Goal: Information Seeking & Learning: Check status

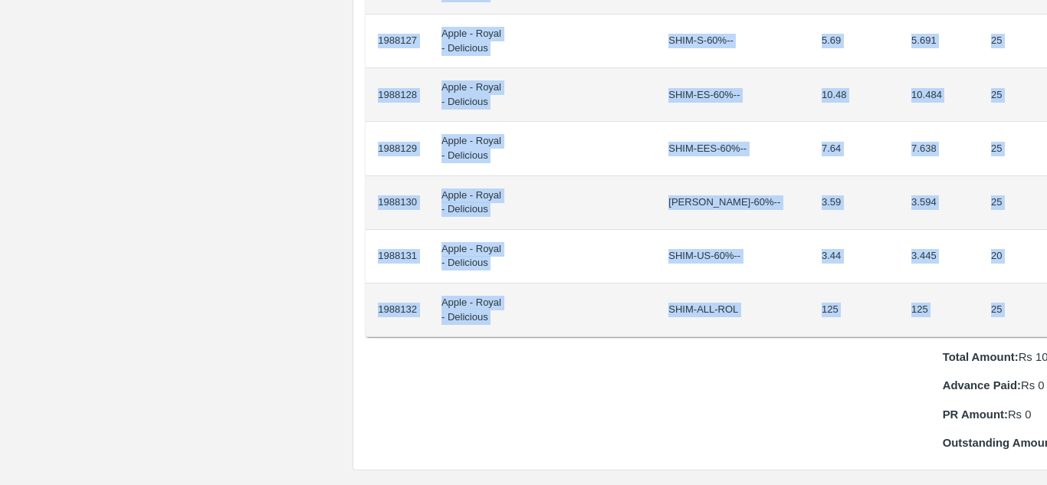
scroll to position [1364, 32]
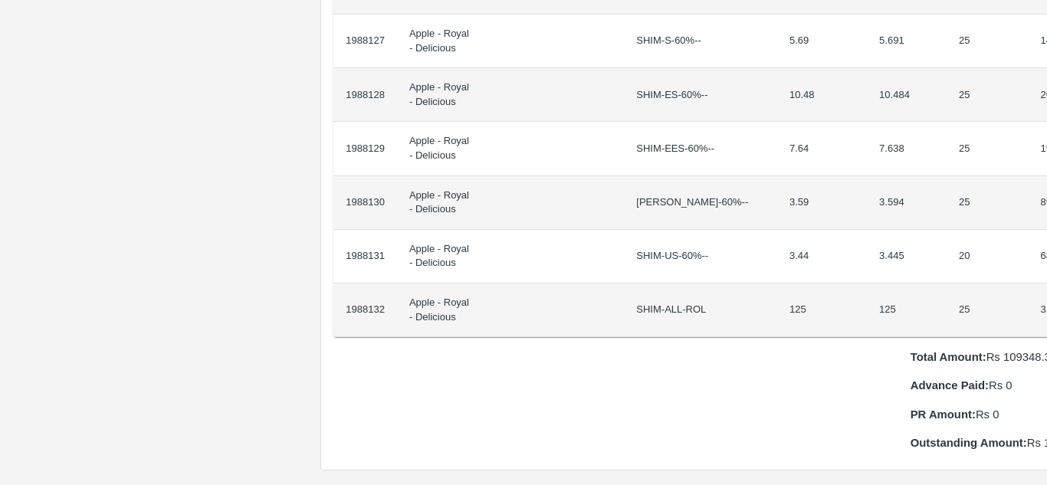
drag, startPoint x: 378, startPoint y: 256, endPoint x: 1046, endPoint y: 277, distance: 668.6
click at [1046, 277] on div "Supply Chain Purchase Order - 174015 Payment Requests Edit View Logs View Trace…" at bounding box center [523, 242] width 1047 height 485
copy thead "ID Product Brand/[PERSON_NAME] Expected Weight (Kgs) Actual Weight (Kgs) Agreed…"
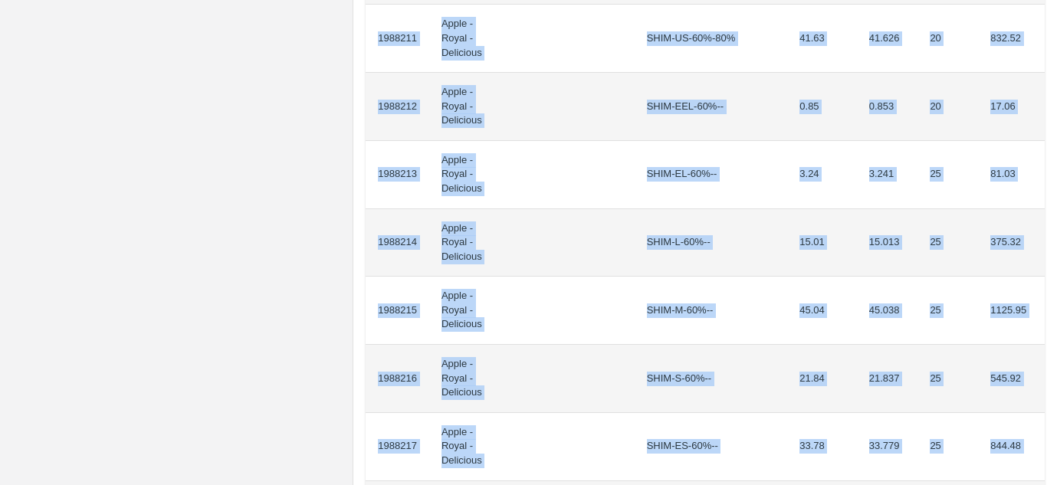
scroll to position [1412, 0]
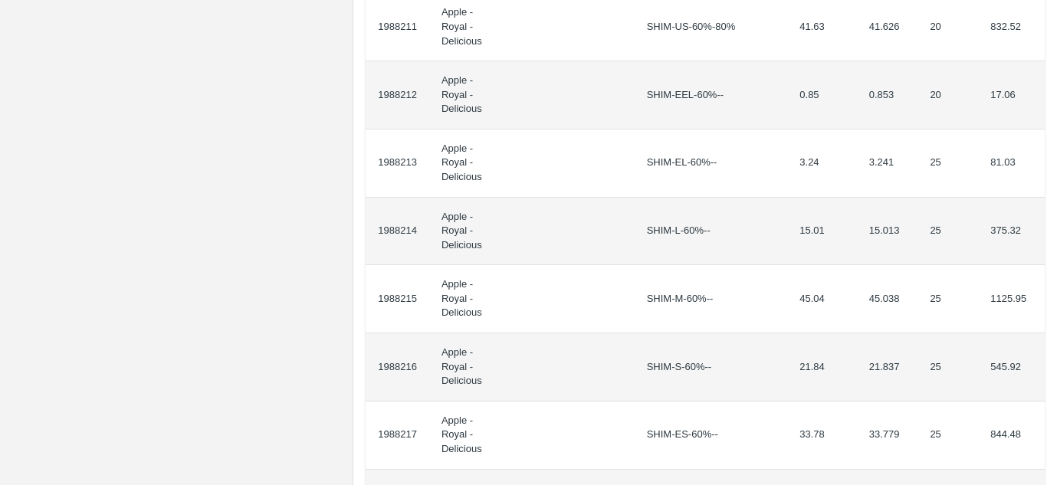
drag, startPoint x: 379, startPoint y: 274, endPoint x: 1030, endPoint y: 316, distance: 652.7
copy thead "ID Product Brand/Marka SKU Expected Weight (Kgs) Actual Weight (Kgs) Agreed Val…"
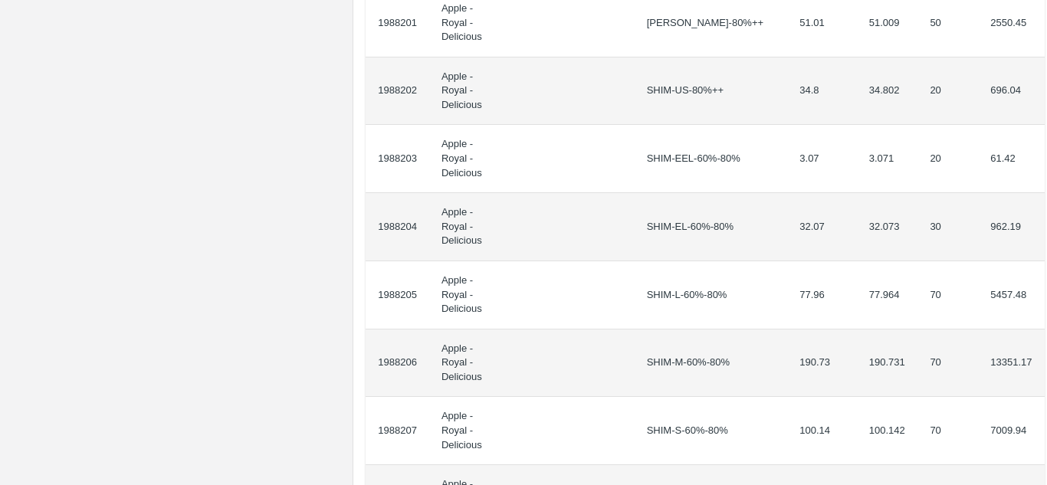
scroll to position [0, 0]
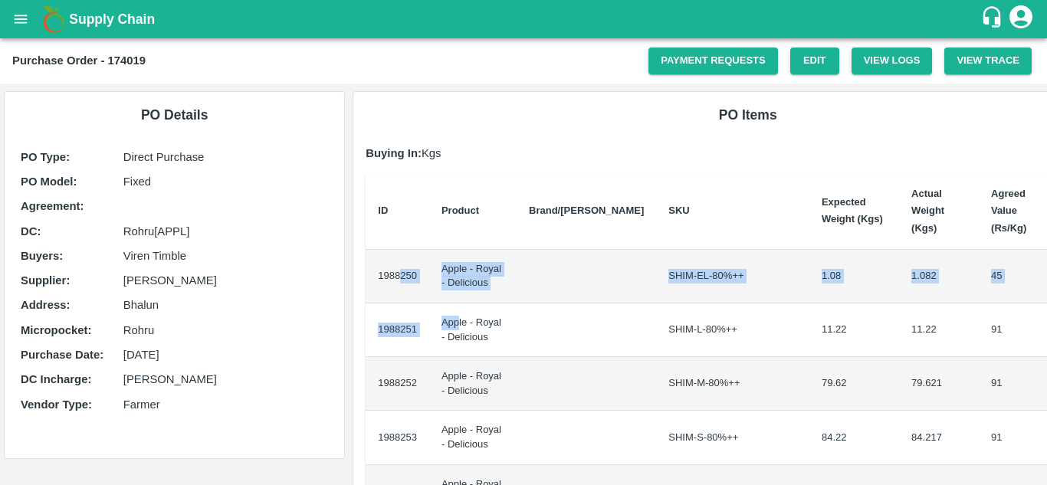
drag, startPoint x: 399, startPoint y: 275, endPoint x: 454, endPoint y: 307, distance: 63.2
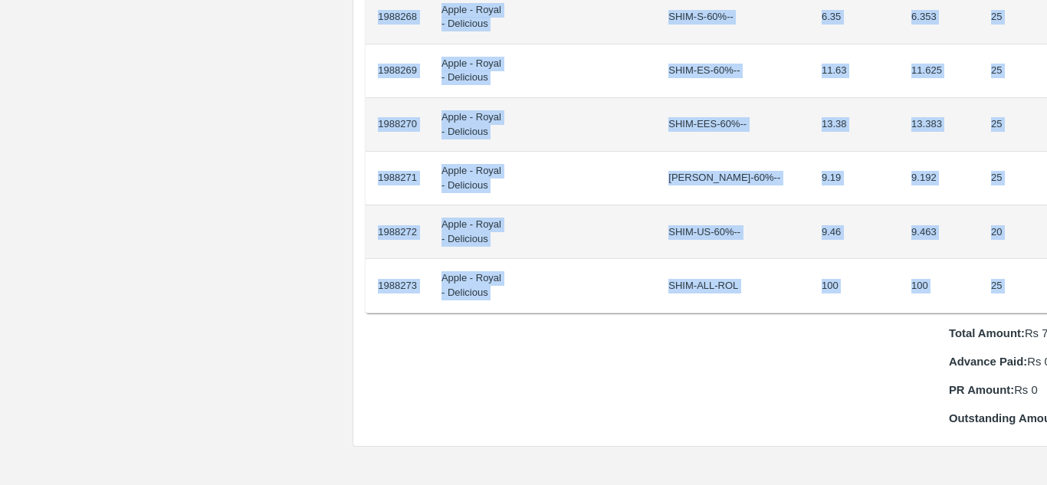
scroll to position [1227, 32]
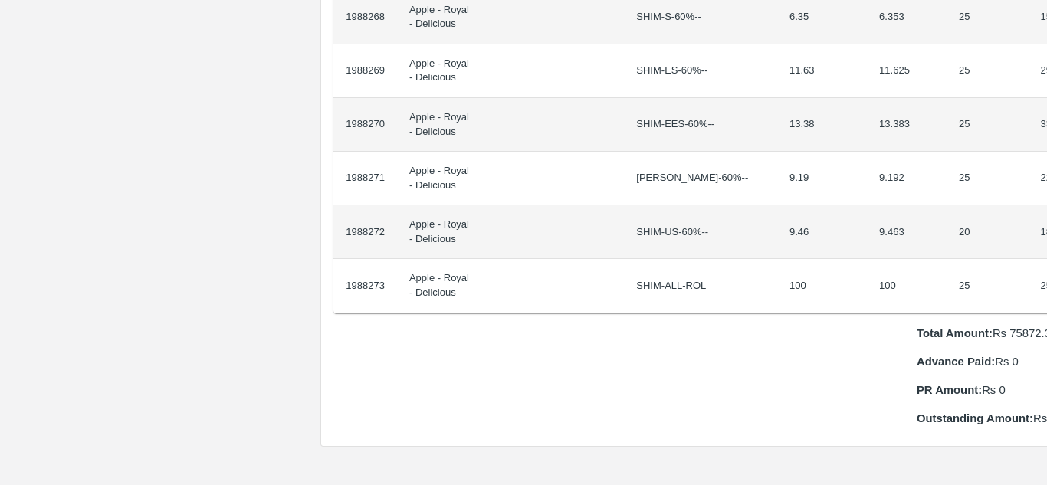
drag, startPoint x: 377, startPoint y: 255, endPoint x: 1040, endPoint y: 266, distance: 663.0
copy thead "ID Product Brand/[PERSON_NAME] Expected Weight (Kgs) Actual Weight (Kgs) Agreed…"
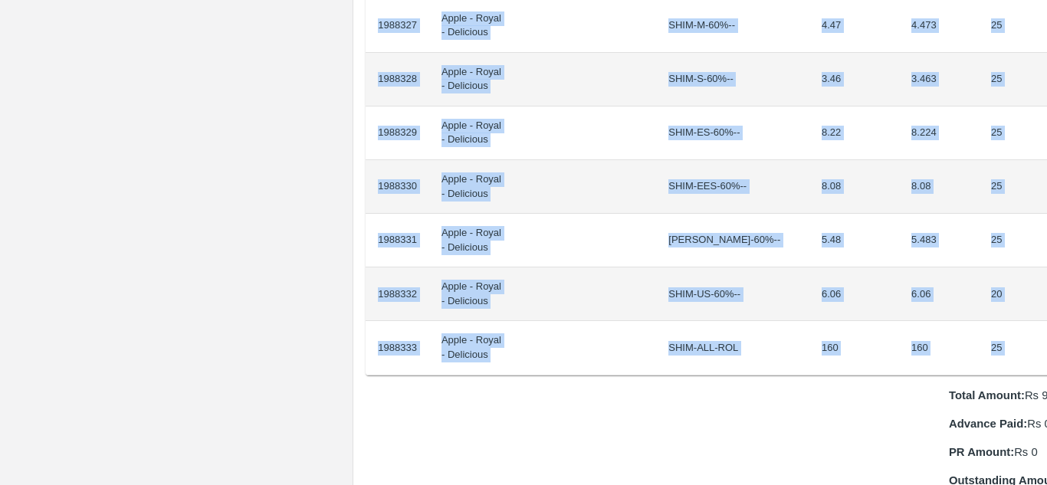
scroll to position [1165, 32]
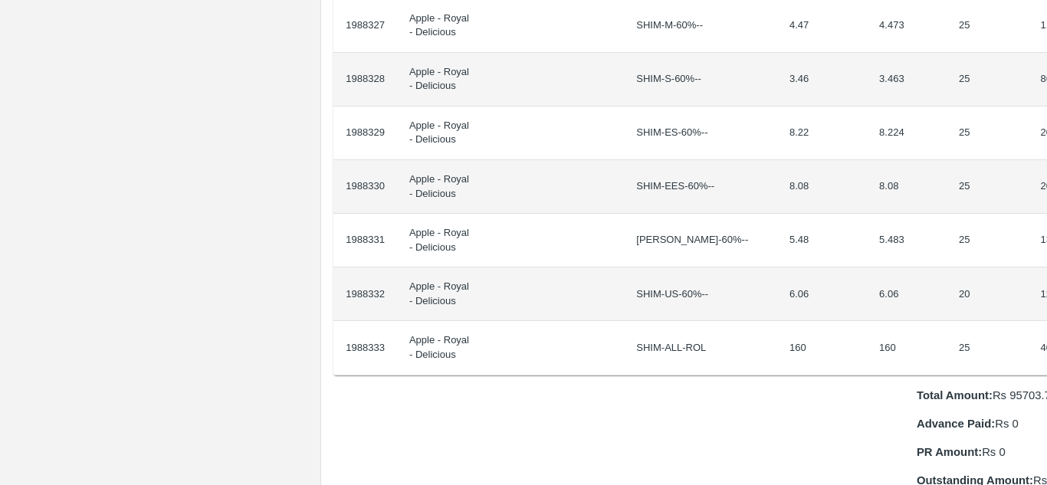
drag, startPoint x: 378, startPoint y: 260, endPoint x: 1039, endPoint y: 340, distance: 666.3
copy thead "ID Product Brand/[PERSON_NAME] Expected Weight (Kgs) Actual Weight (Kgs) Agreed…"
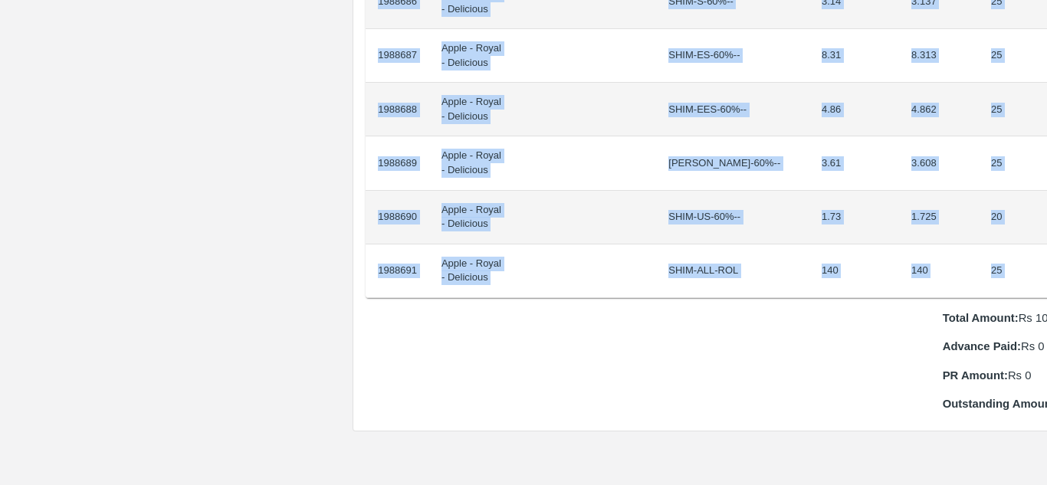
scroll to position [1350, 32]
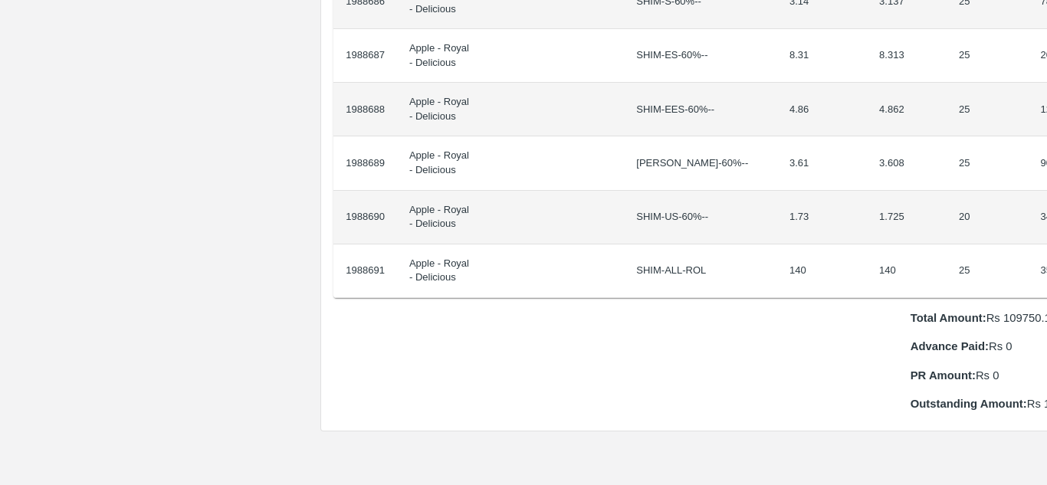
drag, startPoint x: 379, startPoint y: 258, endPoint x: 1046, endPoint y: 238, distance: 667.0
click at [1046, 238] on div "Supply Chain Purchase Order - 174040 Payment Requests Edit View Logs View Trace…" at bounding box center [523, 242] width 1047 height 485
copy thead "ID Product Brand/[PERSON_NAME] Expected Weight (Kgs) Actual Weight (Kgs) Agreed…"
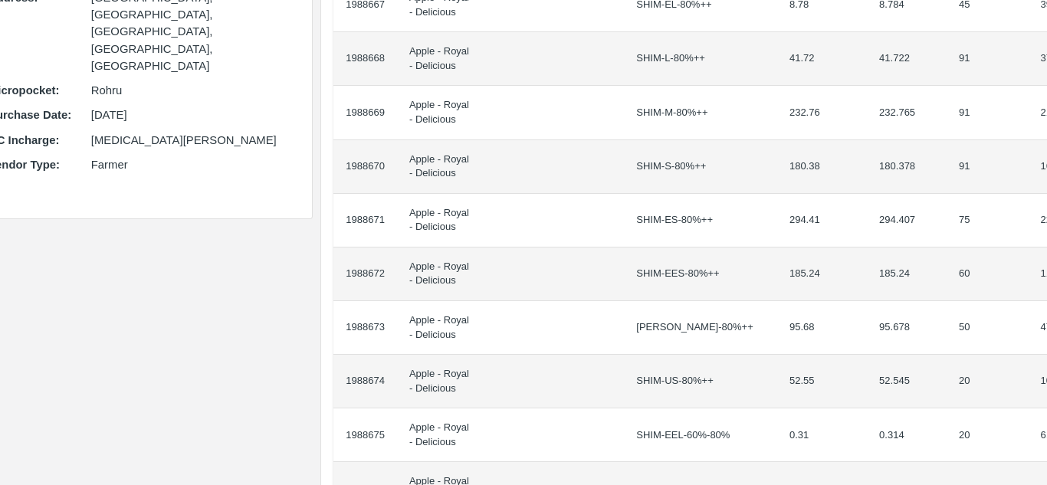
scroll to position [0, 32]
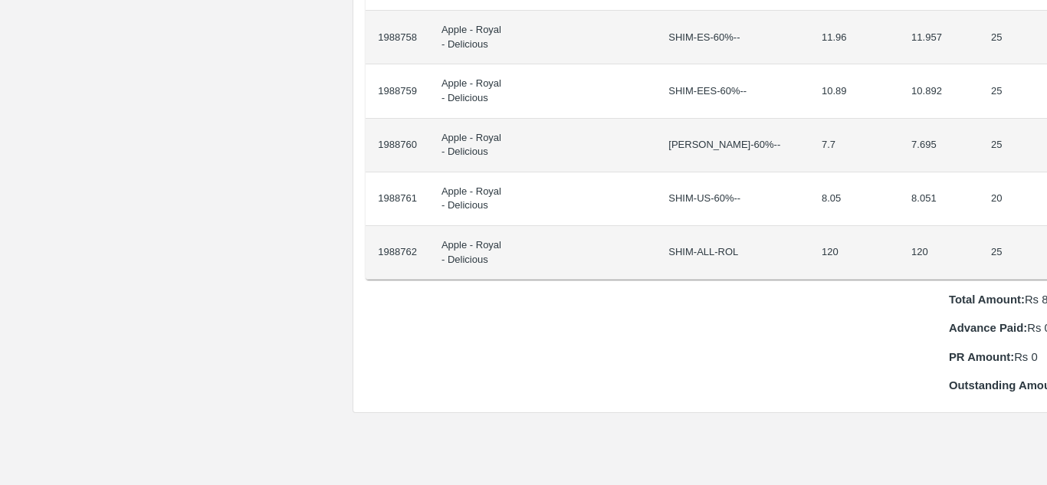
scroll to position [1422, 32]
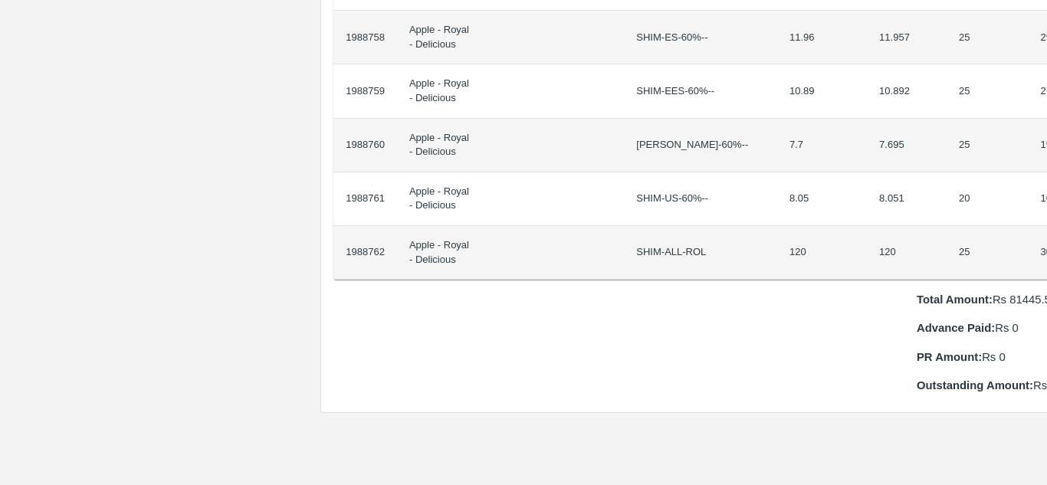
drag, startPoint x: 379, startPoint y: 258, endPoint x: 1046, endPoint y: 236, distance: 667.1
click at [1046, 236] on div "Supply Chain Purchase Order - 174042 Payment Requests Edit View Logs View Trace…" at bounding box center [523, 242] width 1047 height 485
copy thead "ID Product Brand/[PERSON_NAME] Expected Weight (Kgs) Actual Weight (Kgs) Agreed…"
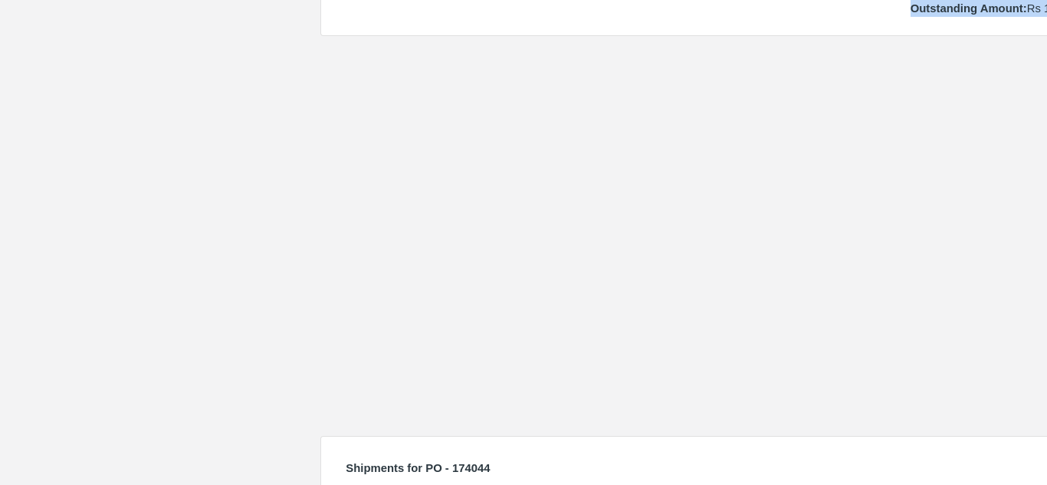
scroll to position [1617, 32]
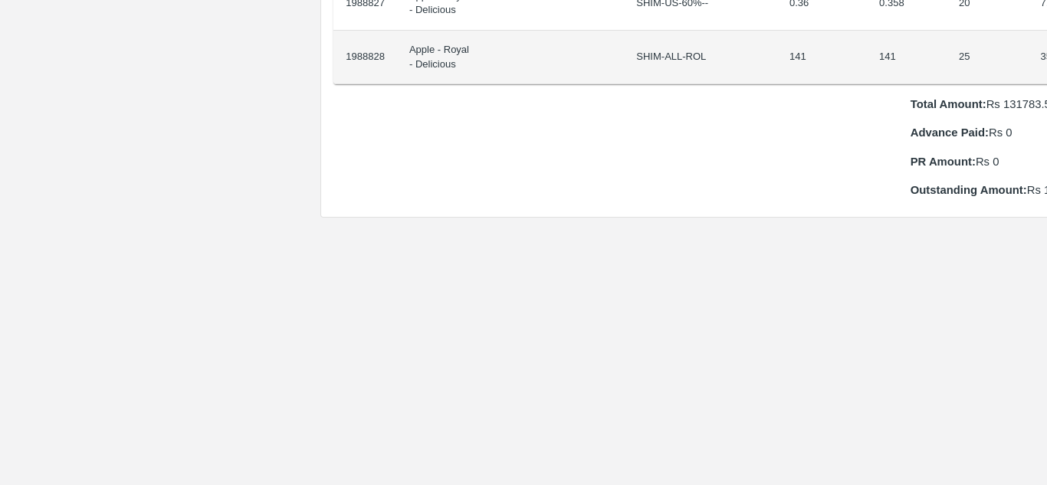
drag, startPoint x: 377, startPoint y: 259, endPoint x: 1046, endPoint y: 38, distance: 704.5
click at [1046, 38] on div "Supply Chain Purchase Order - 174044 Payment Requests Edit View Logs View Trace…" at bounding box center [523, 242] width 1047 height 485
copy thead "ID Product Brand/[PERSON_NAME] Expected Weight (Kgs) Actual Weight (Kgs) Agreed…"
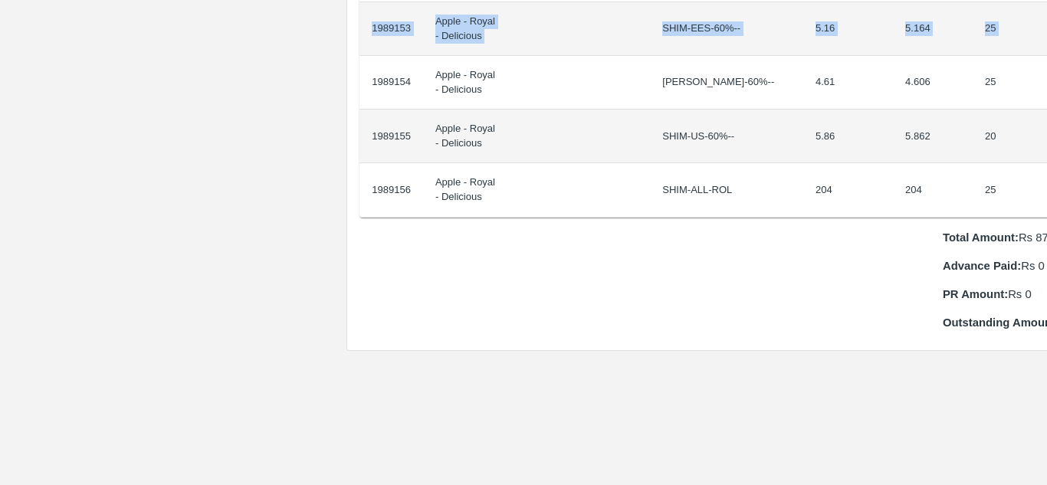
scroll to position [1265, 32]
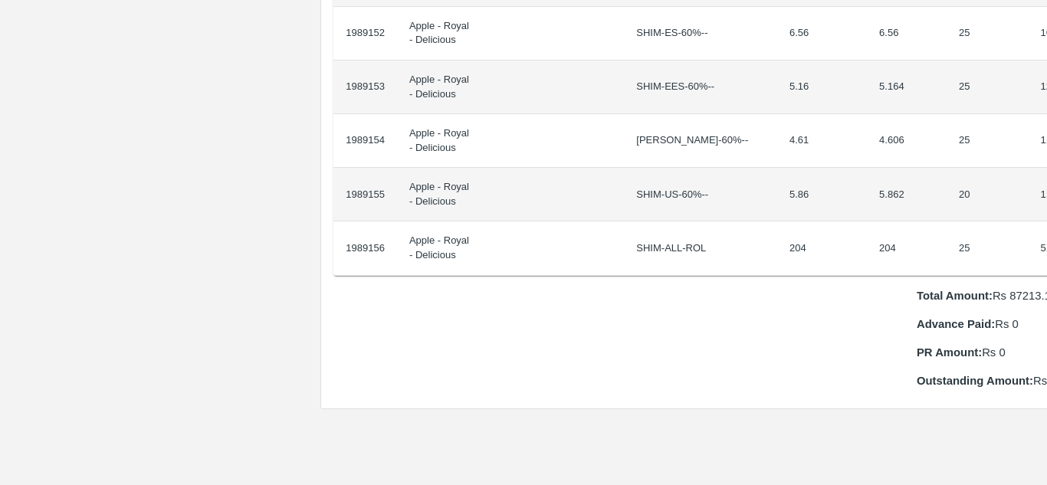
drag, startPoint x: 379, startPoint y: 258, endPoint x: 1039, endPoint y: 226, distance: 661.4
copy thead "ID Product Brand/[PERSON_NAME] Expected Weight (Kgs) Actual Weight (Kgs) Agreed…"
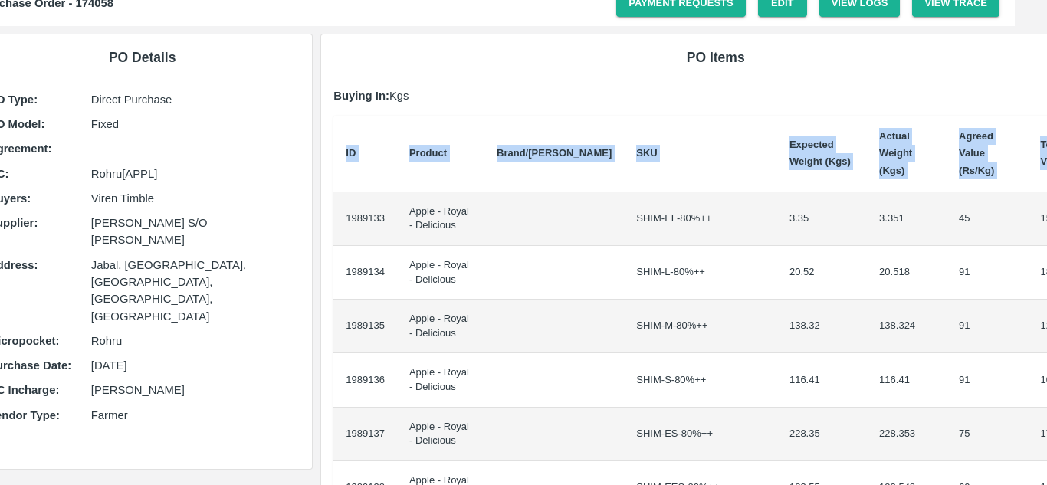
scroll to position [0, 32]
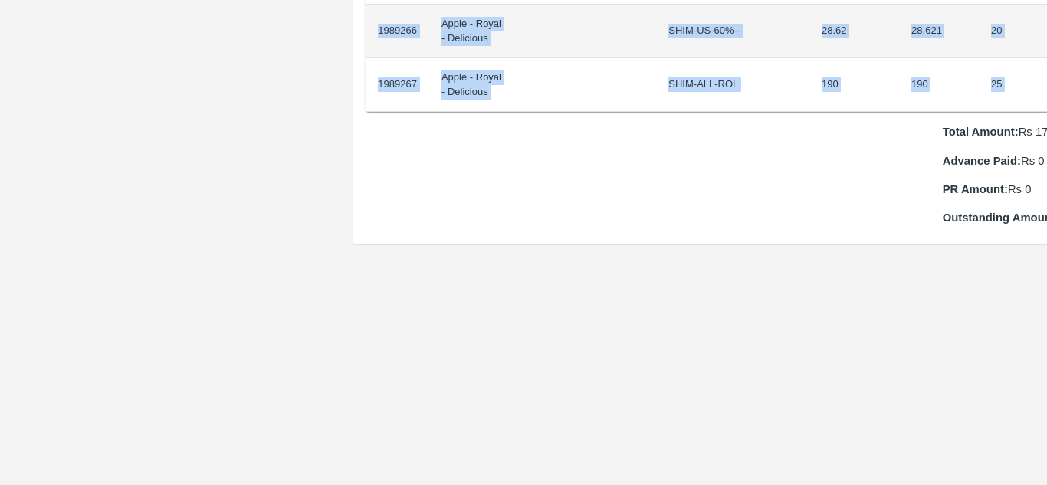
scroll to position [1643, 32]
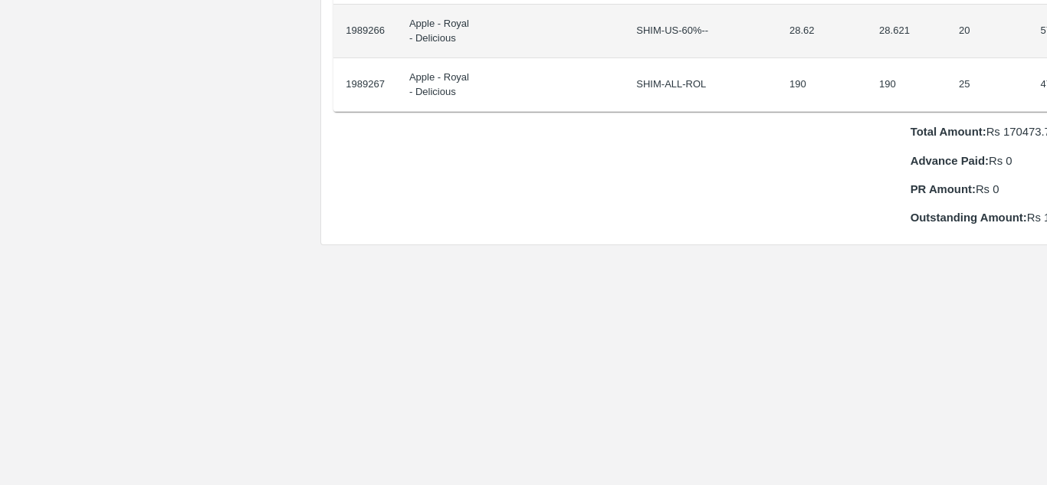
drag, startPoint x: 379, startPoint y: 260, endPoint x: 1046, endPoint y: 70, distance: 694.0
click at [1046, 70] on div "Supply Chain Purchase Order - 174063 Payment Requests Edit View Logs View Trace…" at bounding box center [523, 242] width 1047 height 485
copy thead "ID Product Brand/[PERSON_NAME] Expected Weight (Kgs) Actual Weight (Kgs) Agreed…"
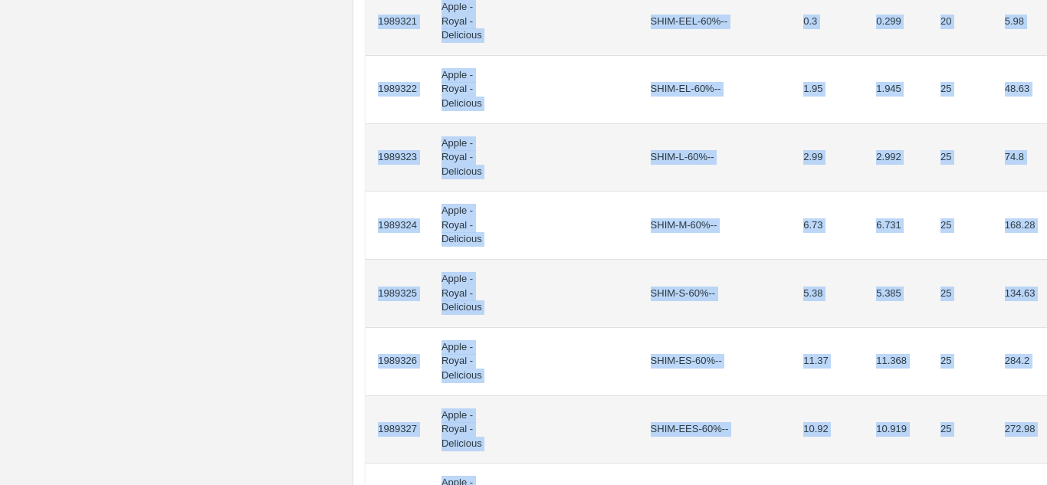
scroll to position [1504, 0]
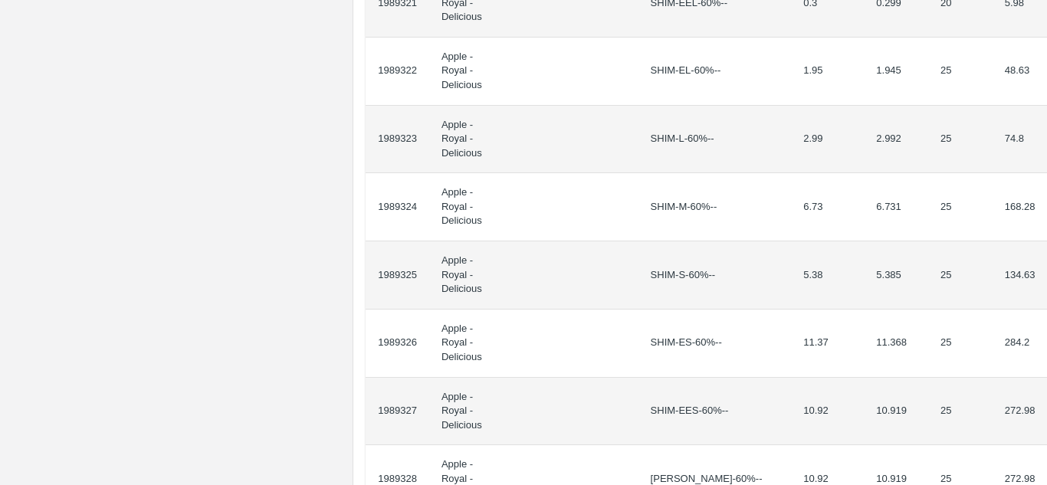
drag, startPoint x: 378, startPoint y: 274, endPoint x: 1039, endPoint y: 224, distance: 663.3
copy thead "ID Product Brand/[PERSON_NAME] Expected Weight (Kgs) Actual Weight (Kgs) Agreed…"
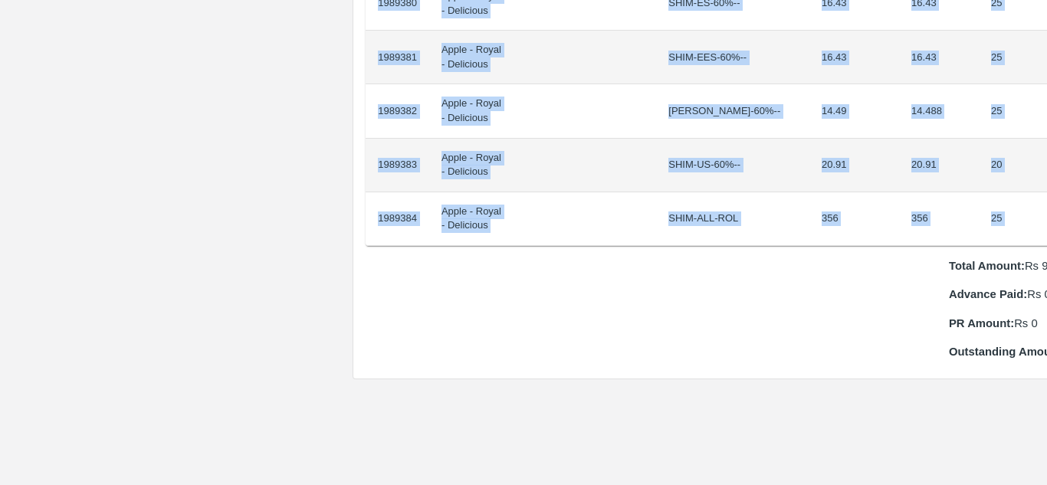
scroll to position [1402, 32]
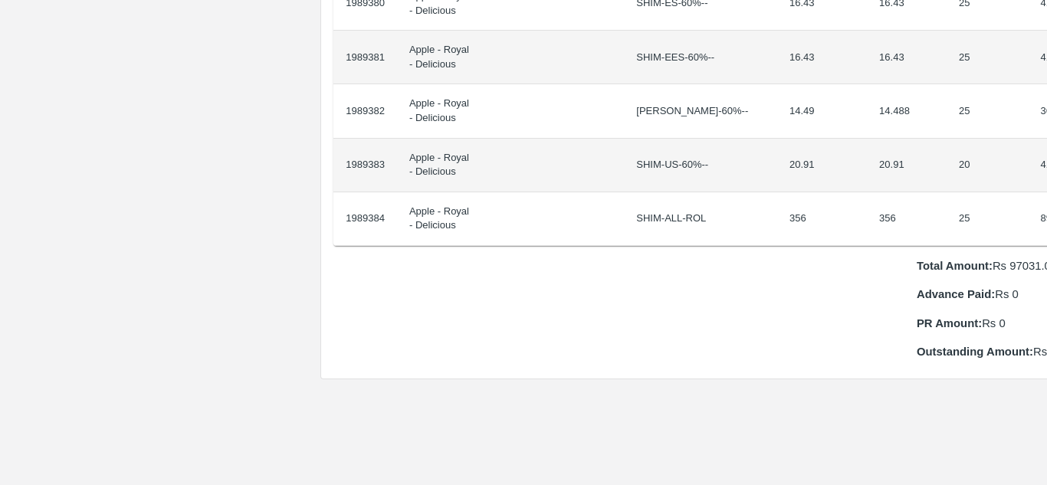
drag, startPoint x: 378, startPoint y: 258, endPoint x: 1046, endPoint y: 196, distance: 671.2
click at [1046, 196] on div "Supply Chain Purchase Order - 174065 Payment Requests Edit View Logs View Trace…" at bounding box center [523, 242] width 1047 height 485
copy thead "ID Product Brand/Marka SKU Expected Weight (Kgs) Actual Weight (Kgs) Agreed Val…"
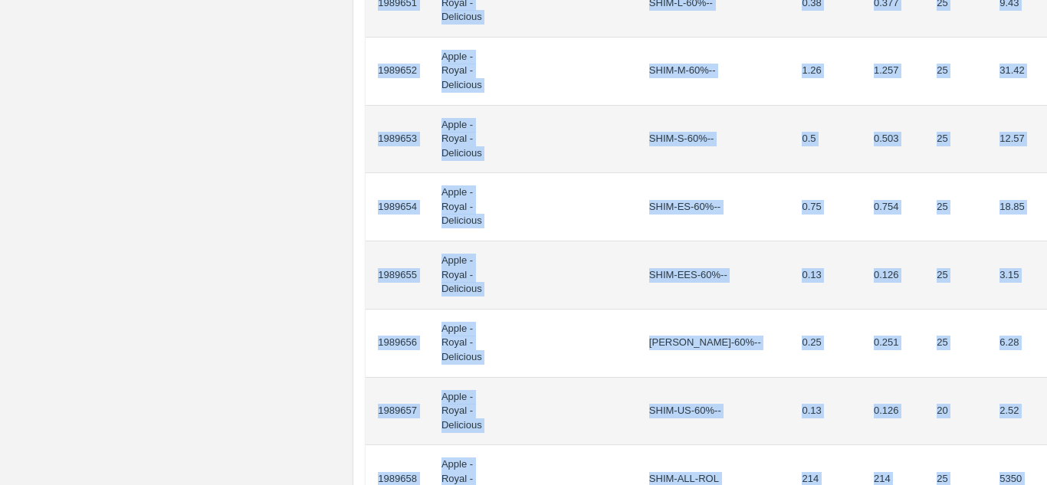
scroll to position [1529, 0]
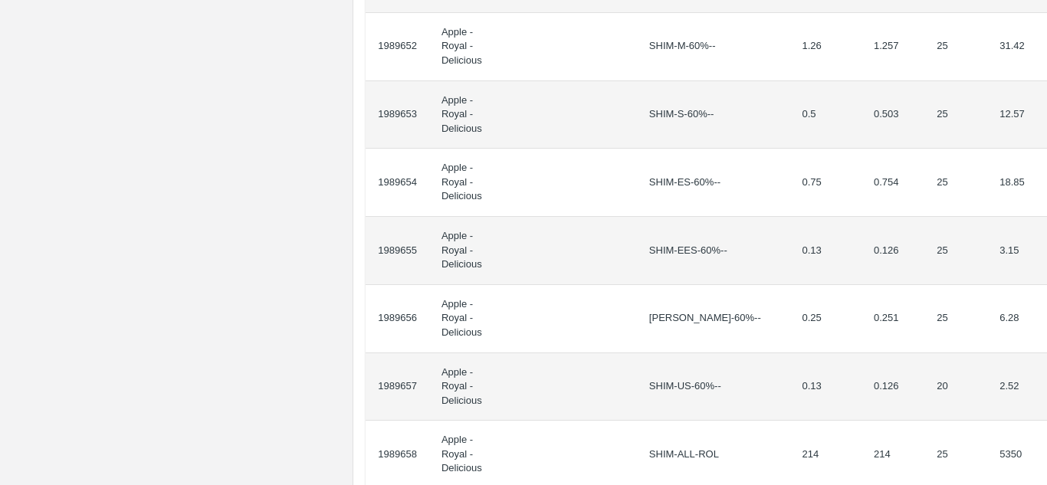
drag, startPoint x: 377, startPoint y: 274, endPoint x: 1046, endPoint y: 99, distance: 691.5
click at [1046, 99] on div "Supply Chain Purchase Order - 174080 Payment Requests Edit View Logs View Trace…" at bounding box center [523, 242] width 1047 height 485
copy thead "ID Product Brand/Marka SKU Expected Weight (Kgs) Actual Weight (Kgs) Agreed Val…"
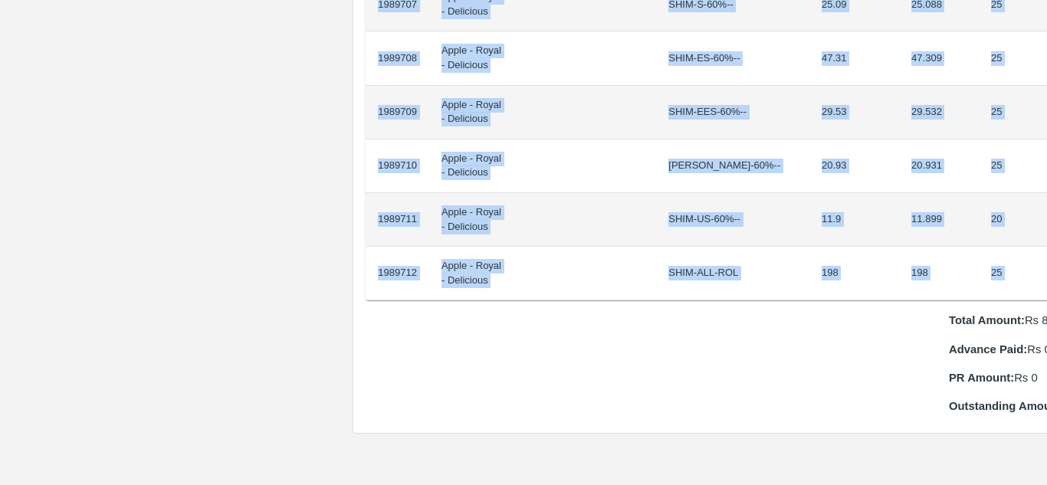
scroll to position [1455, 32]
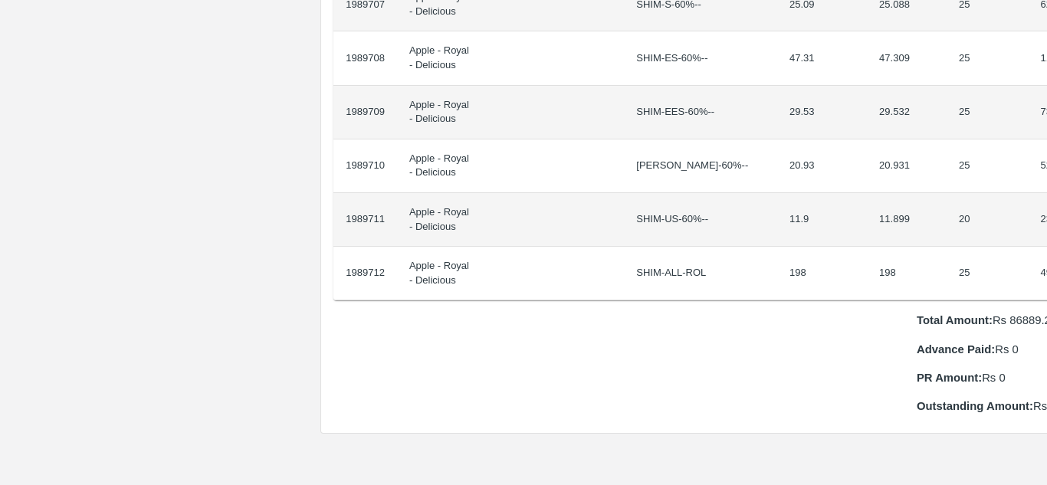
drag, startPoint x: 380, startPoint y: 258, endPoint x: 1046, endPoint y: 256, distance: 666.0
click at [1046, 256] on div "Supply Chain Purchase Order - 174081 Payment Requests Edit View Logs View Trace…" at bounding box center [523, 242] width 1047 height 485
copy table "ID Product Brand/[PERSON_NAME] Expected Weight (Kgs) Actual Weight (Kgs) Agreed…"
